Goal: Book appointment/travel/reservation

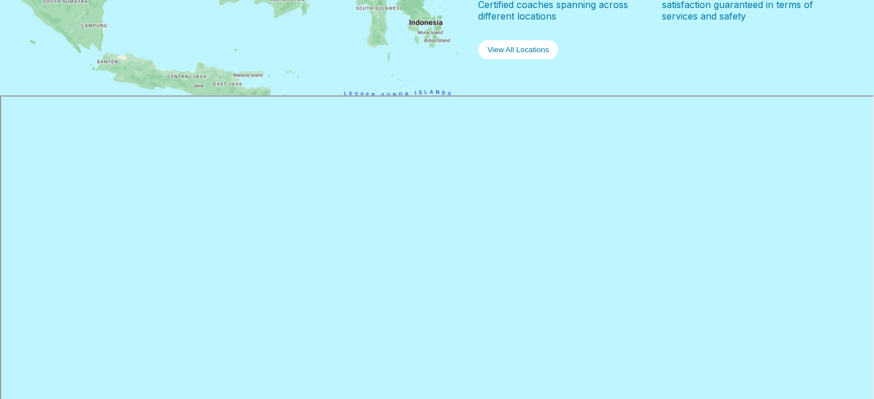
scroll to position [1264, 0]
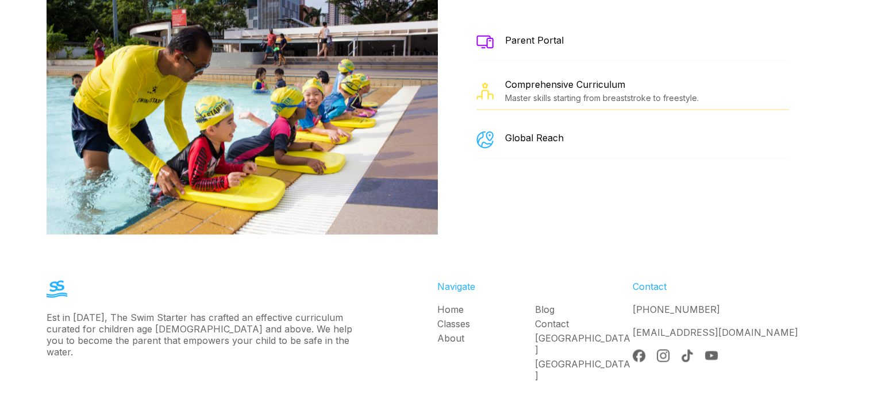
scroll to position [1866, 0]
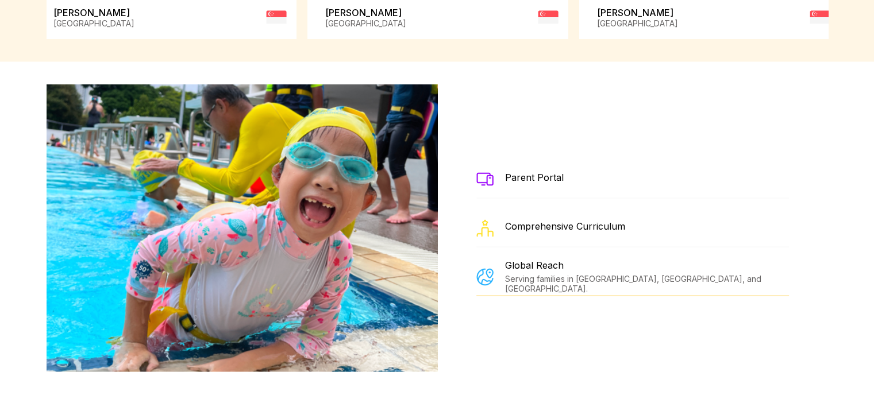
click at [526, 172] on div "Parent Portal" at bounding box center [534, 177] width 59 height 11
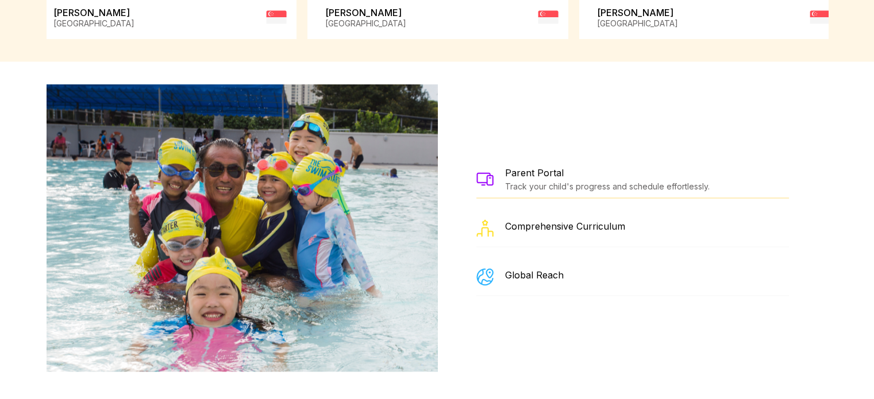
click at [492, 172] on img at bounding box center [484, 178] width 17 height 13
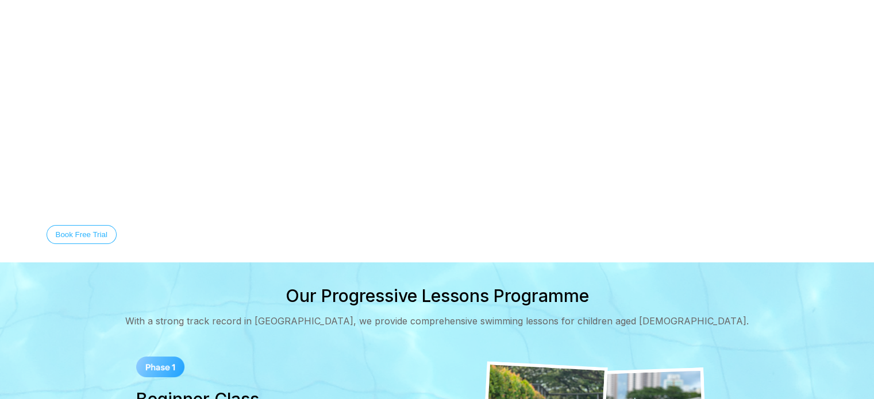
scroll to position [0, 0]
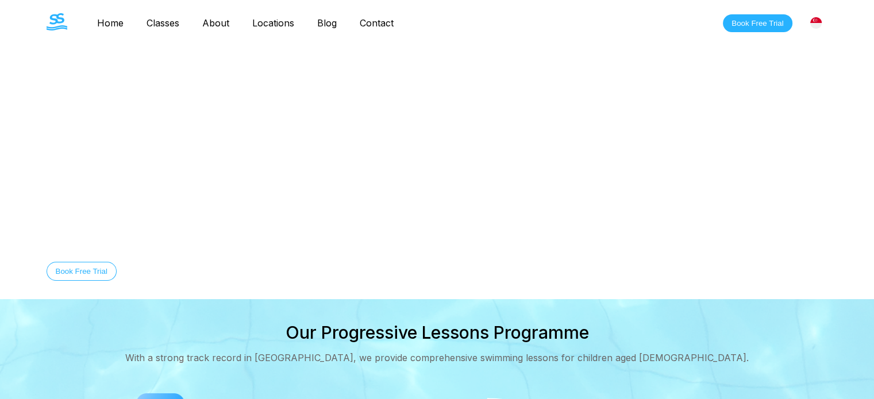
click at [810, 23] on img at bounding box center [815, 22] width 11 height 11
click at [756, 23] on button "Book Free Trial" at bounding box center [757, 23] width 69 height 18
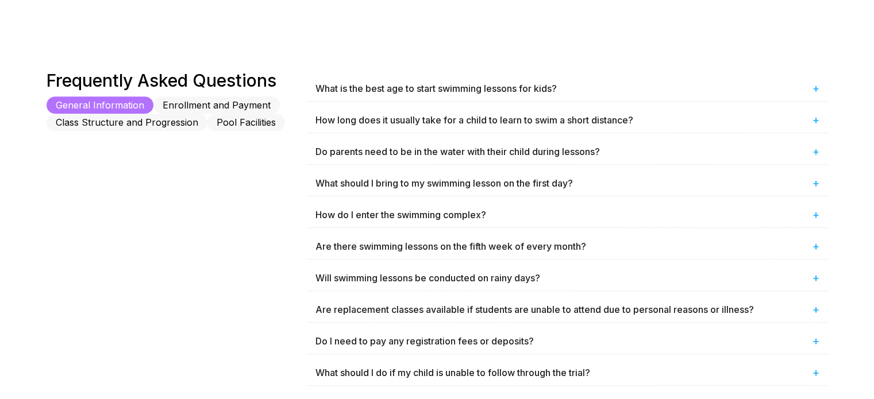
scroll to position [871, 0]
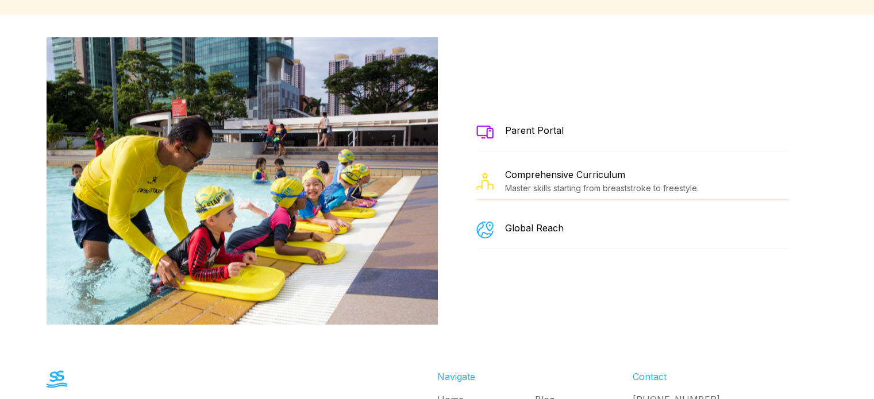
scroll to position [2038, 0]
